Goal: Task Accomplishment & Management: Use online tool/utility

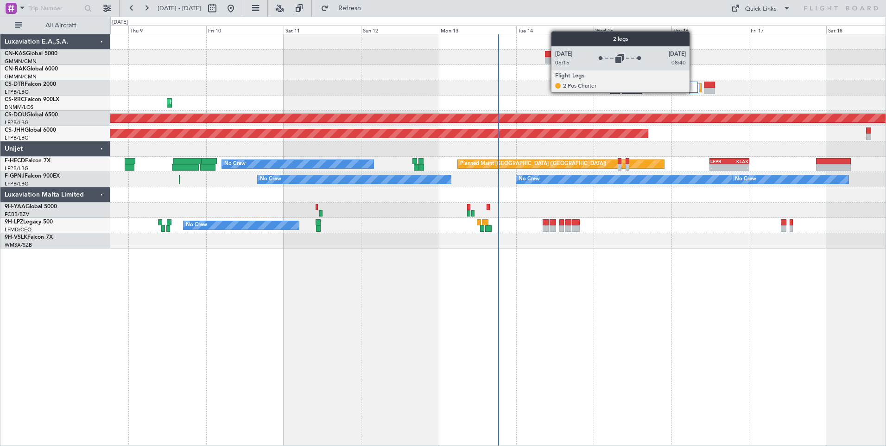
click at [694, 92] on div at bounding box center [693, 87] width 10 height 11
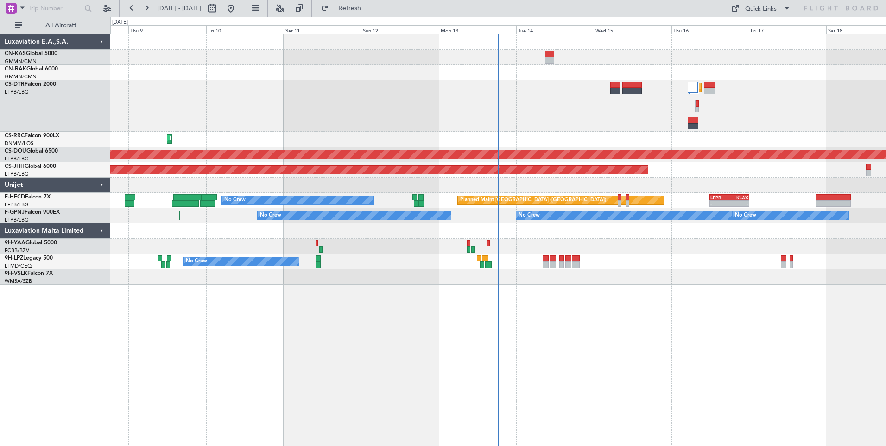
click at [413, 379] on div "Planned Maint Sofia Planned Maint [GEOGRAPHIC_DATA] ([PERSON_NAME]) Planned Mai…" at bounding box center [498, 240] width 776 height 412
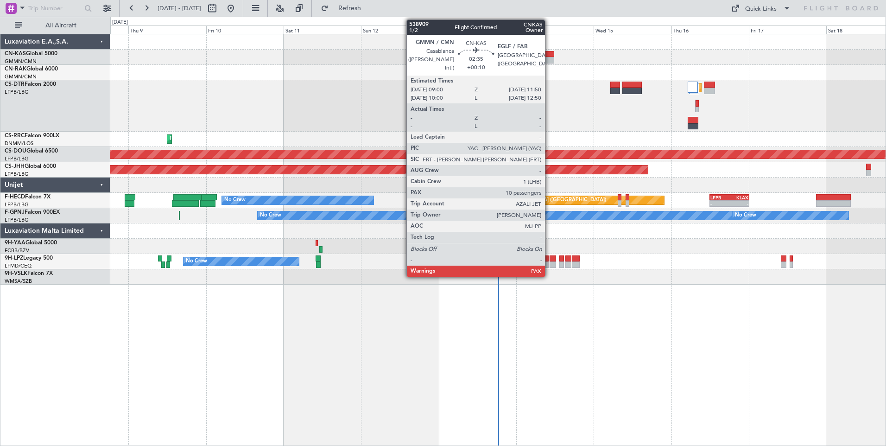
click at [549, 56] on div at bounding box center [549, 54] width 9 height 6
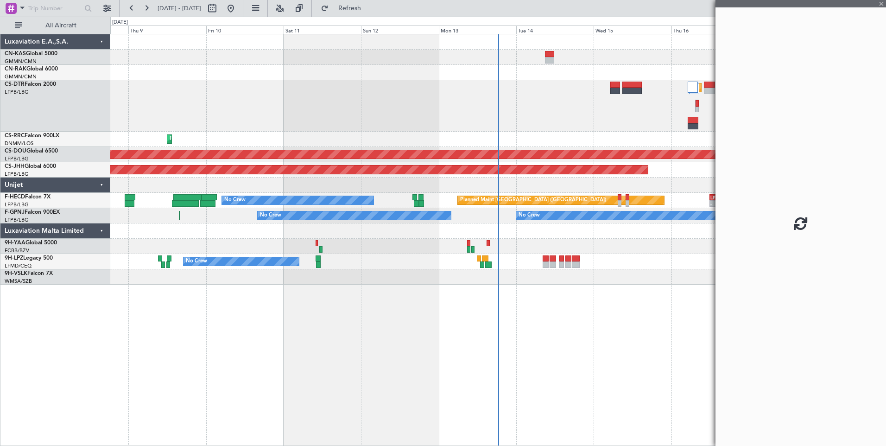
click at [549, 56] on div at bounding box center [549, 54] width 9 height 6
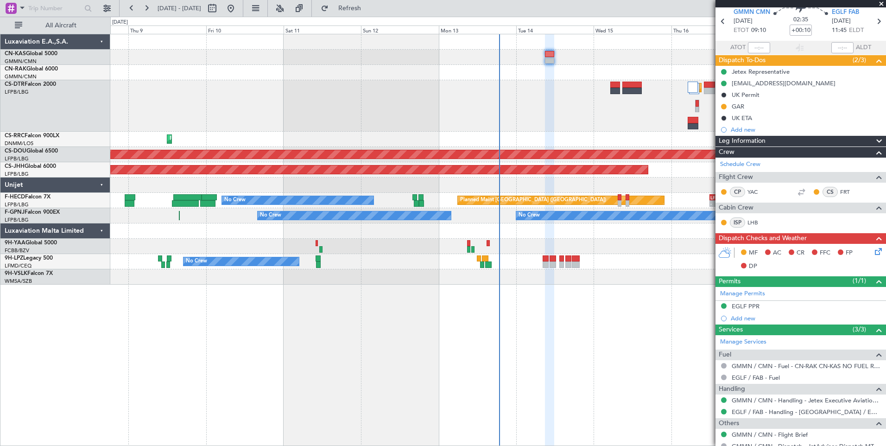
scroll to position [58, 0]
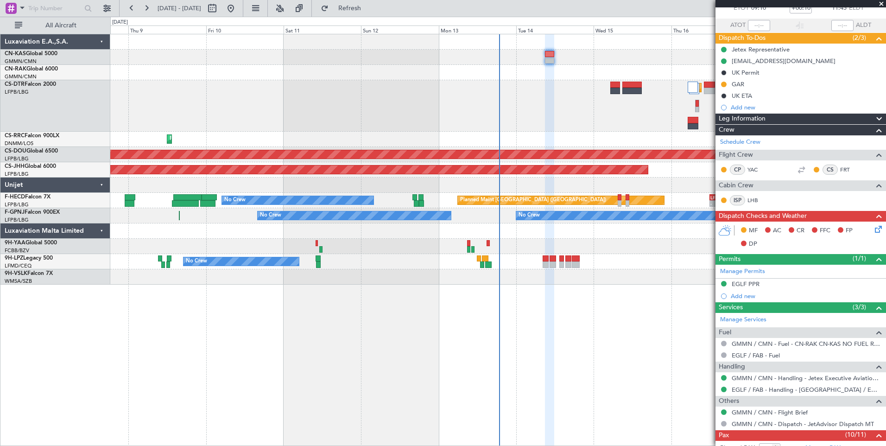
click at [873, 227] on icon at bounding box center [876, 227] width 7 height 7
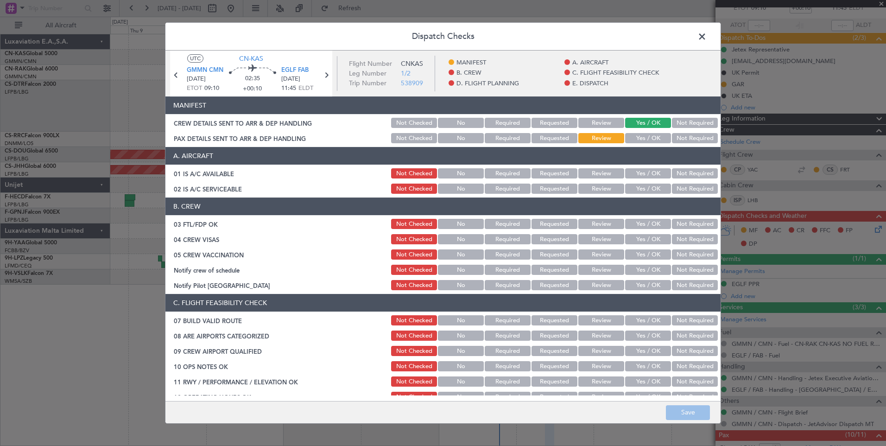
click at [647, 136] on button "Yes / OK" at bounding box center [648, 138] width 46 height 10
click at [684, 409] on button "Save" at bounding box center [688, 412] width 44 height 15
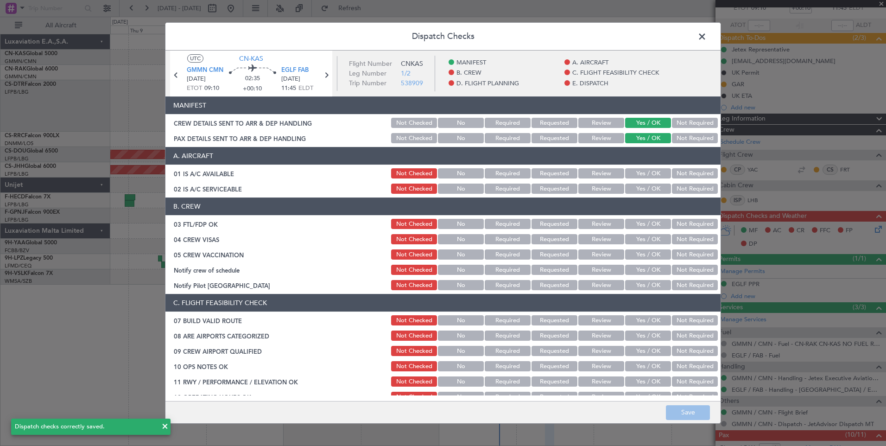
click at [707, 40] on span at bounding box center [707, 39] width 0 height 19
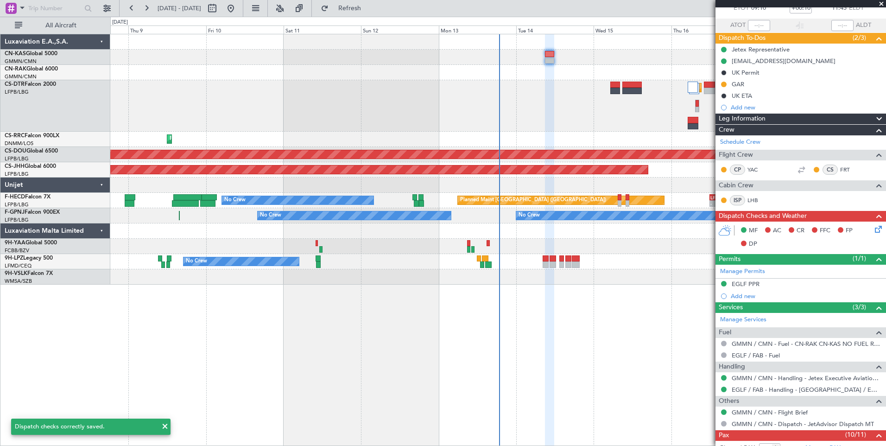
scroll to position [264, 0]
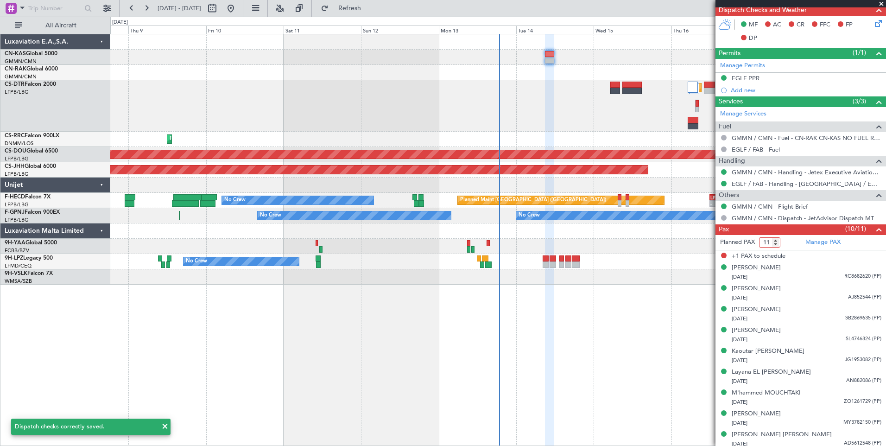
type input "10"
click at [774, 241] on input "10" at bounding box center [769, 242] width 21 height 10
